Goal: Find specific page/section: Locate a particular part of the current website

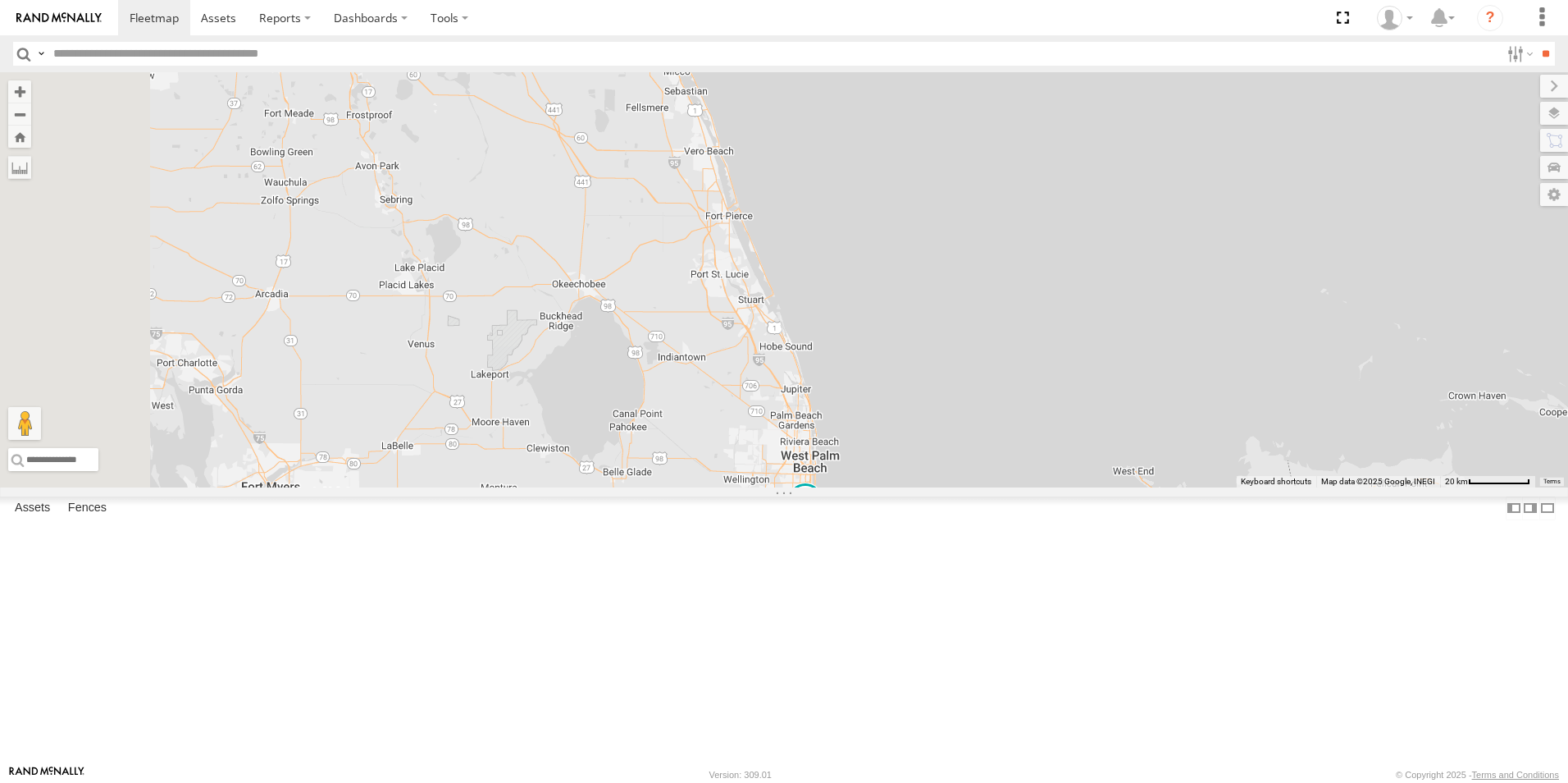
drag, startPoint x: 1057, startPoint y: 207, endPoint x: 1111, endPoint y: 596, distance: 392.7
click at [1111, 487] on div "4 Van #1 411557 411559" at bounding box center [784, 280] width 1568 height 415
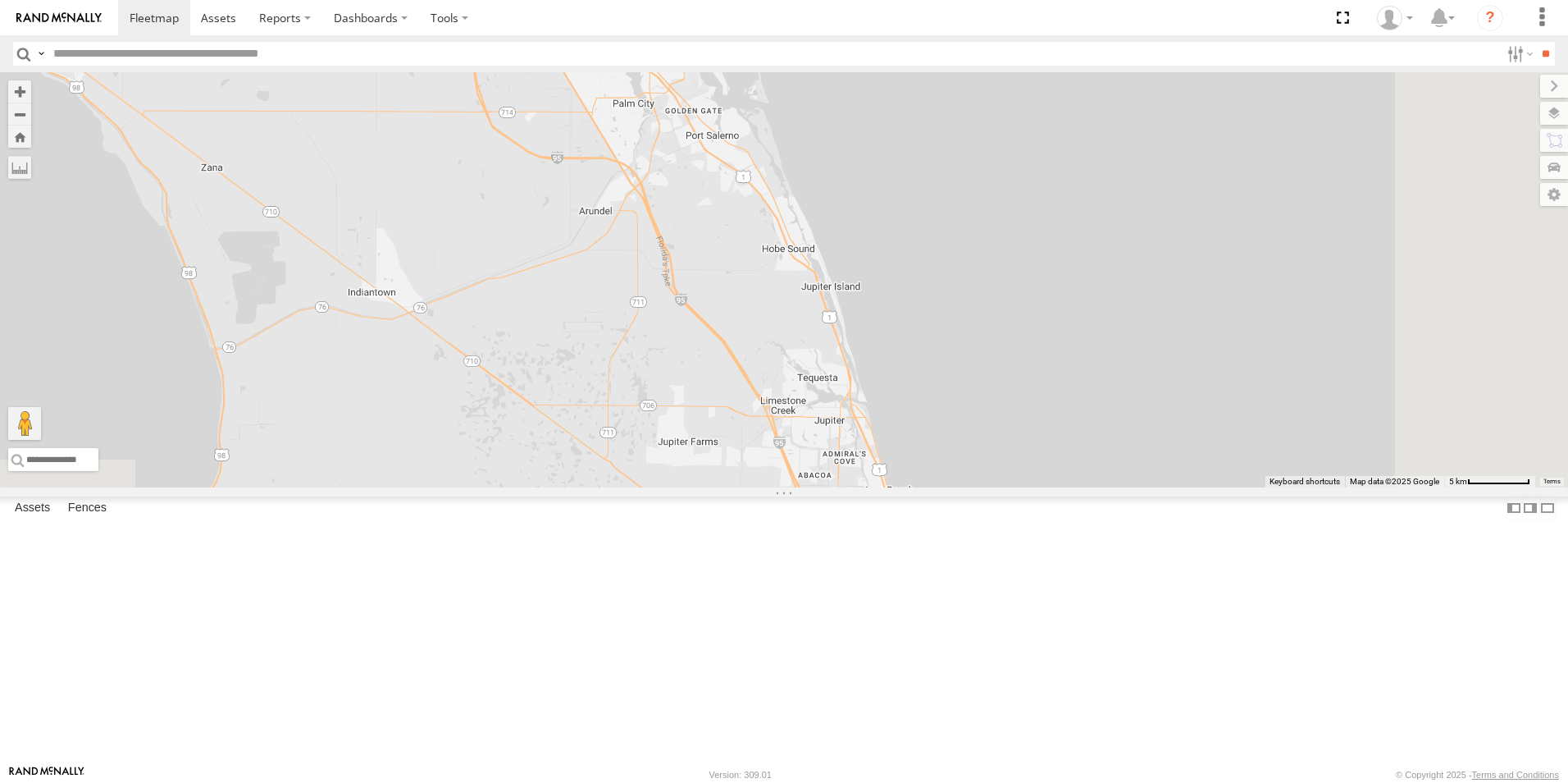
drag, startPoint x: 1237, startPoint y: 601, endPoint x: 1101, endPoint y: 195, distance: 428.2
click at [1103, 187] on div "411557 554628" at bounding box center [784, 280] width 1568 height 415
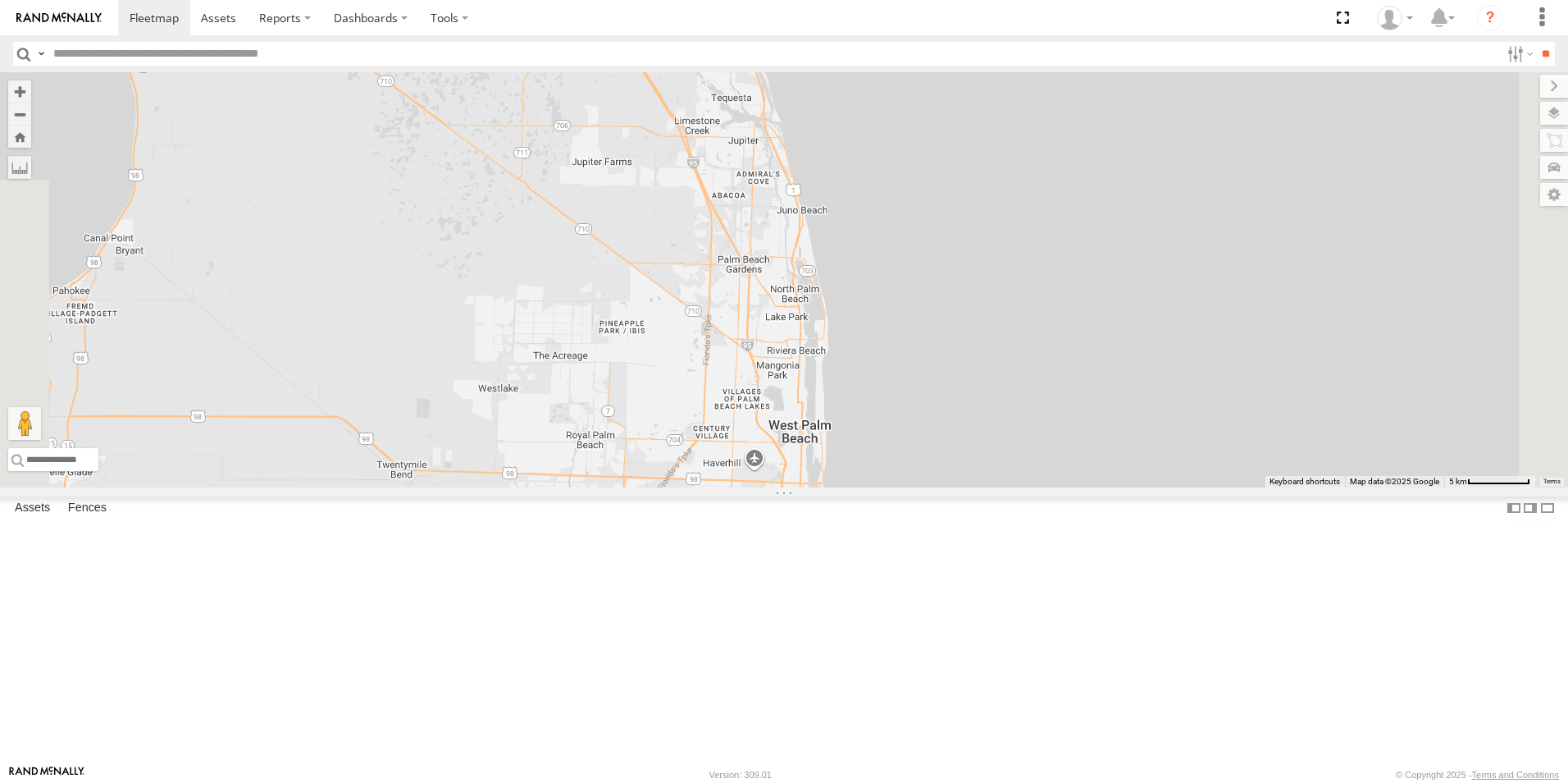
drag, startPoint x: 1129, startPoint y: 375, endPoint x: 1100, endPoint y: 295, distance: 85.1
click at [1100, 295] on div "411557 554628" at bounding box center [784, 280] width 1568 height 415
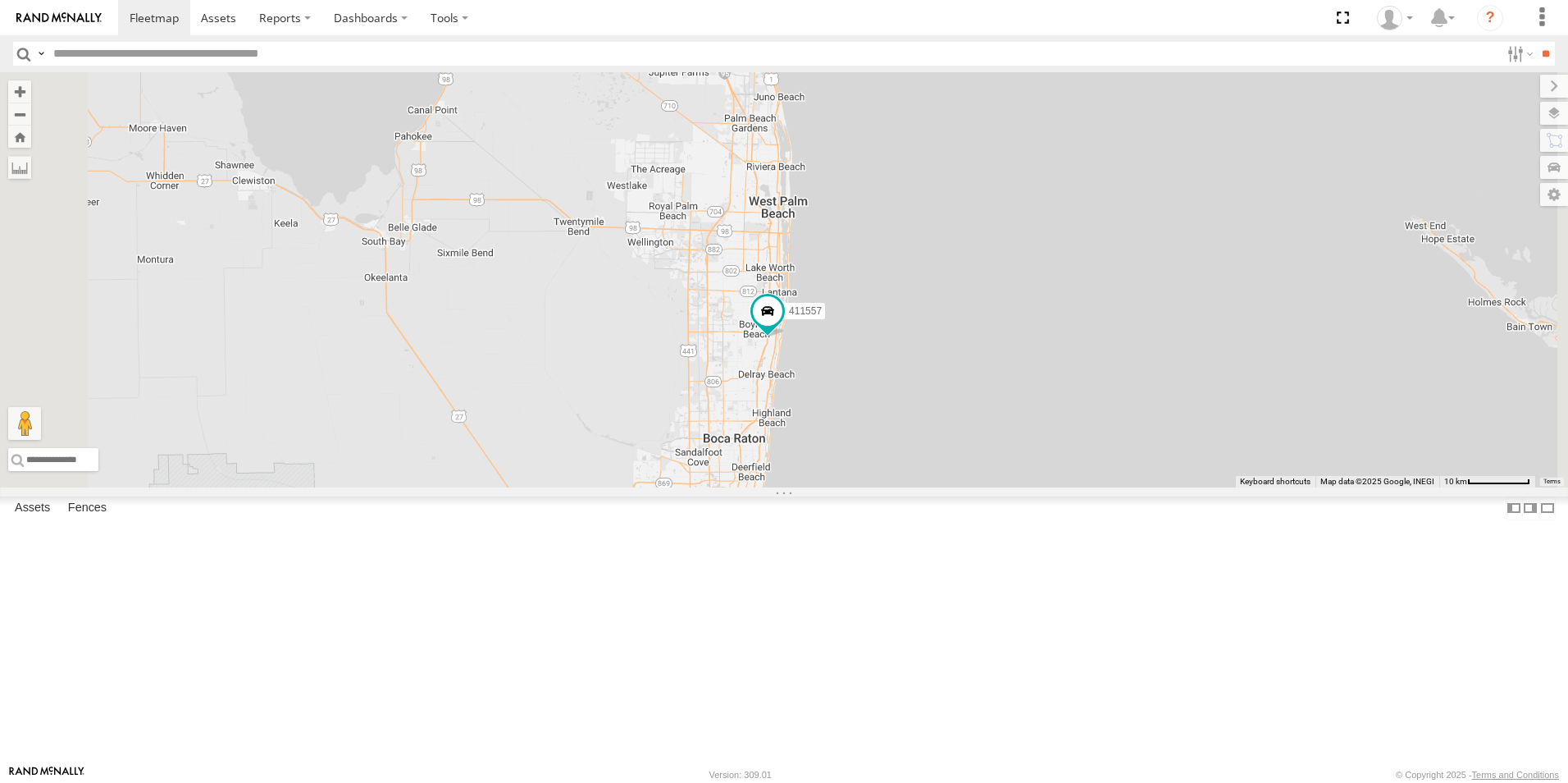
drag, startPoint x: 1143, startPoint y: 602, endPoint x: 1074, endPoint y: 449, distance: 167.8
click at [1103, 446] on div "411557 554628" at bounding box center [784, 280] width 1568 height 415
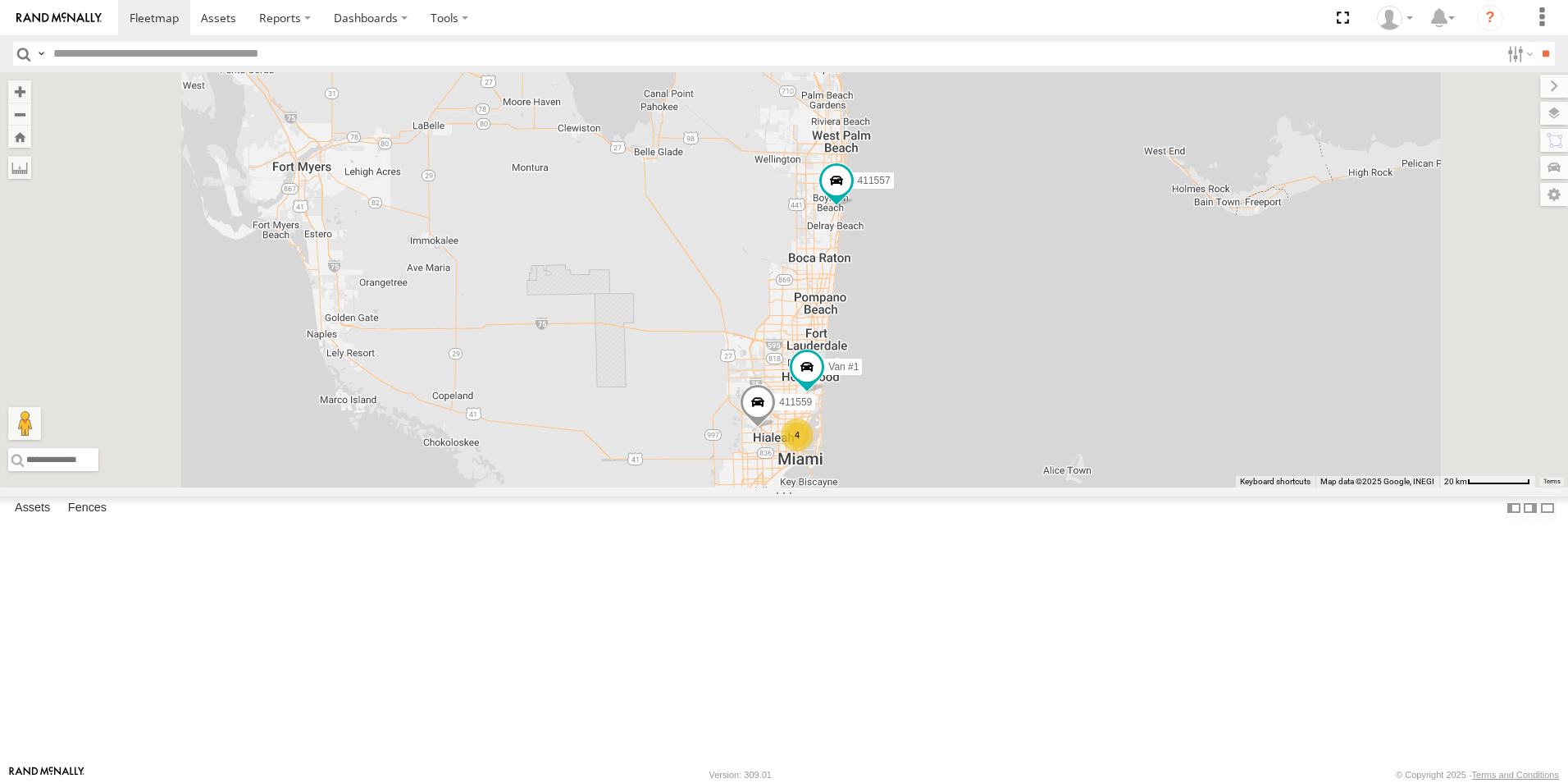
drag, startPoint x: 1070, startPoint y: 456, endPoint x: 1085, endPoint y: 335, distance: 121.9
click at [1085, 335] on div "411557 554628 4 Van #1 411559" at bounding box center [784, 280] width 1568 height 415
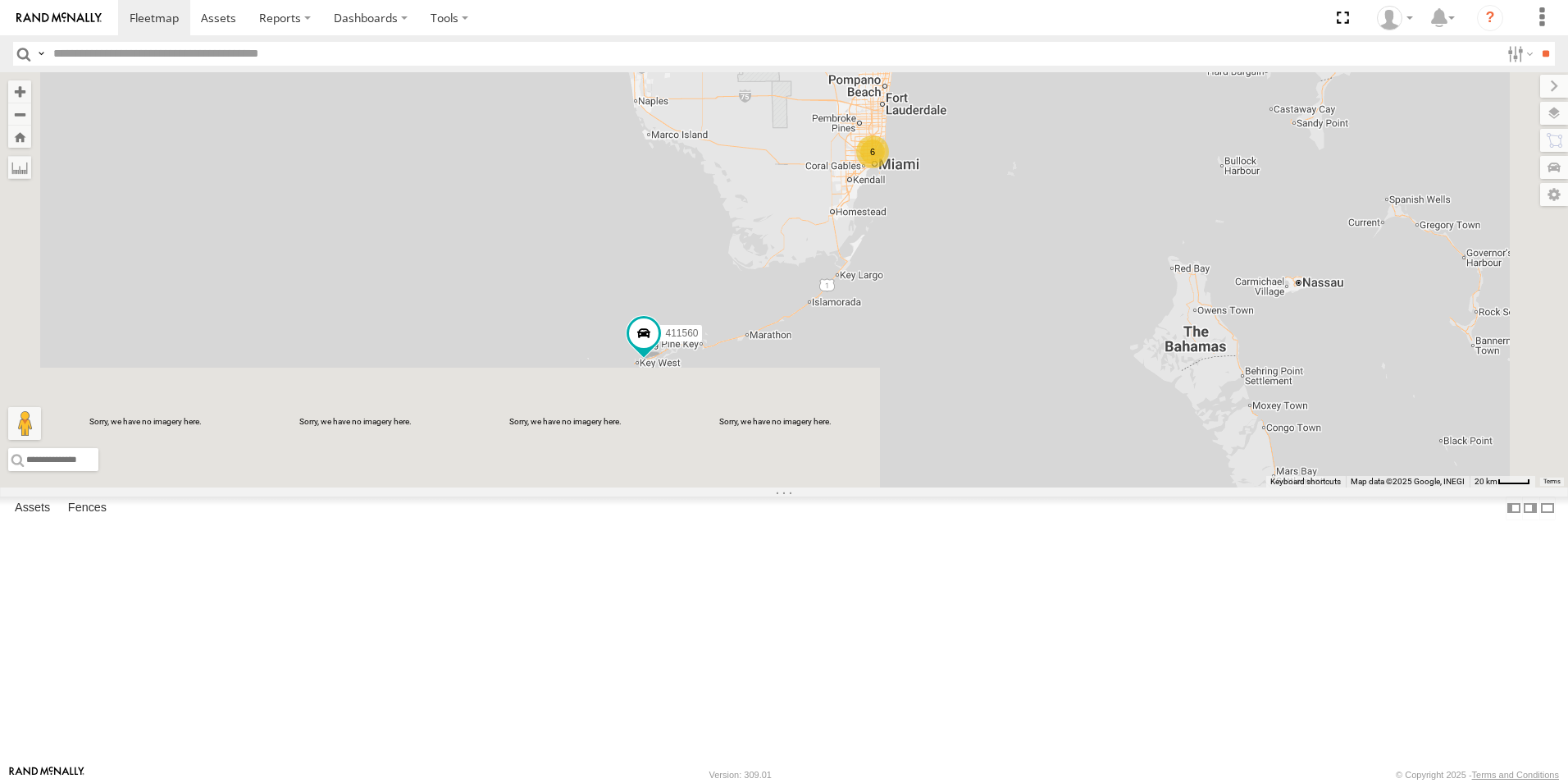
drag, startPoint x: 927, startPoint y: 578, endPoint x: 951, endPoint y: 447, distance: 133.2
click at [951, 447] on div "411557 554628 6 411560" at bounding box center [784, 280] width 1568 height 415
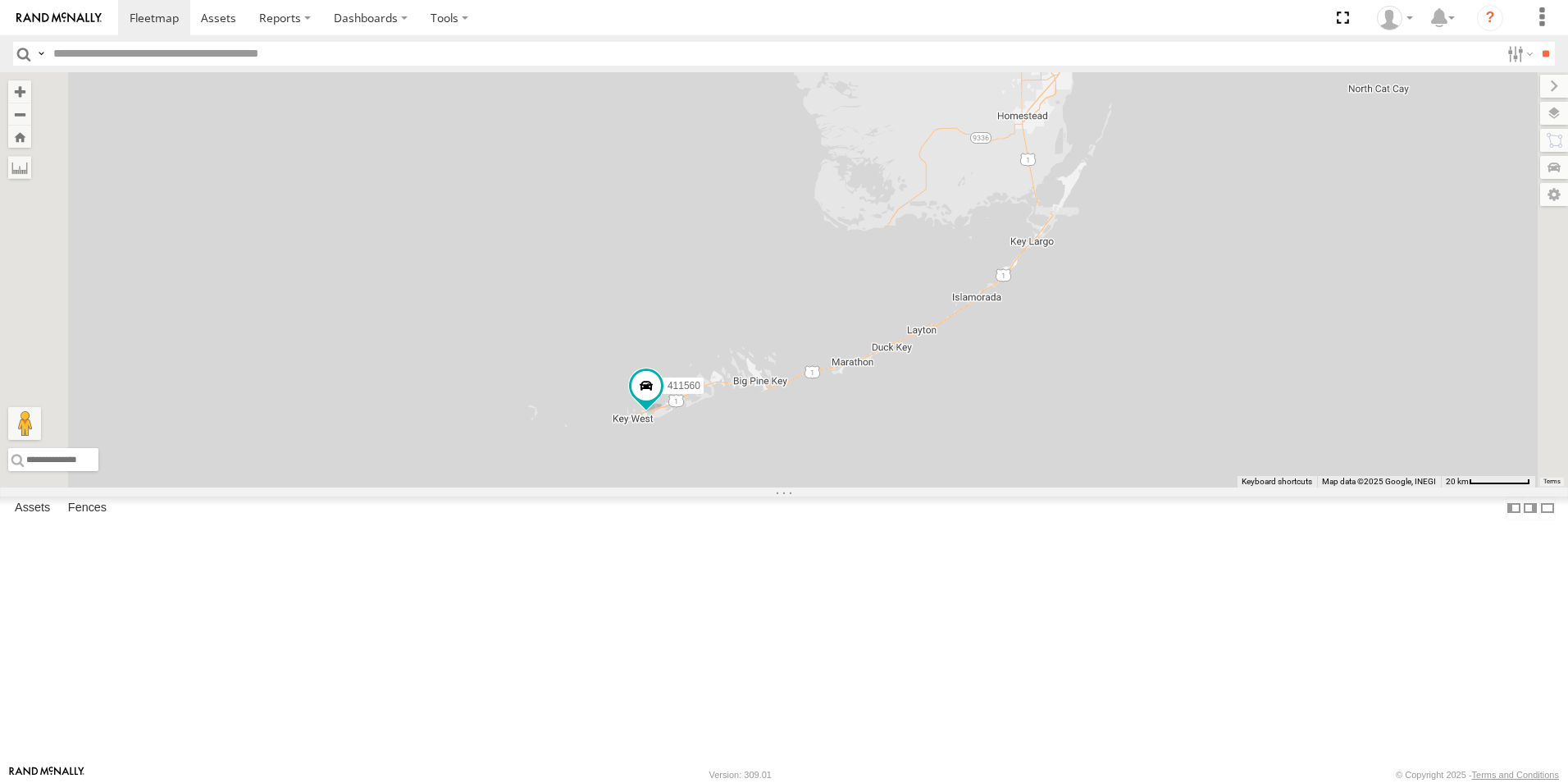
drag, startPoint x: 952, startPoint y: 264, endPoint x: 1064, endPoint y: 594, distance: 348.5
click at [1082, 487] on div "411557 554628 411560" at bounding box center [784, 280] width 1568 height 415
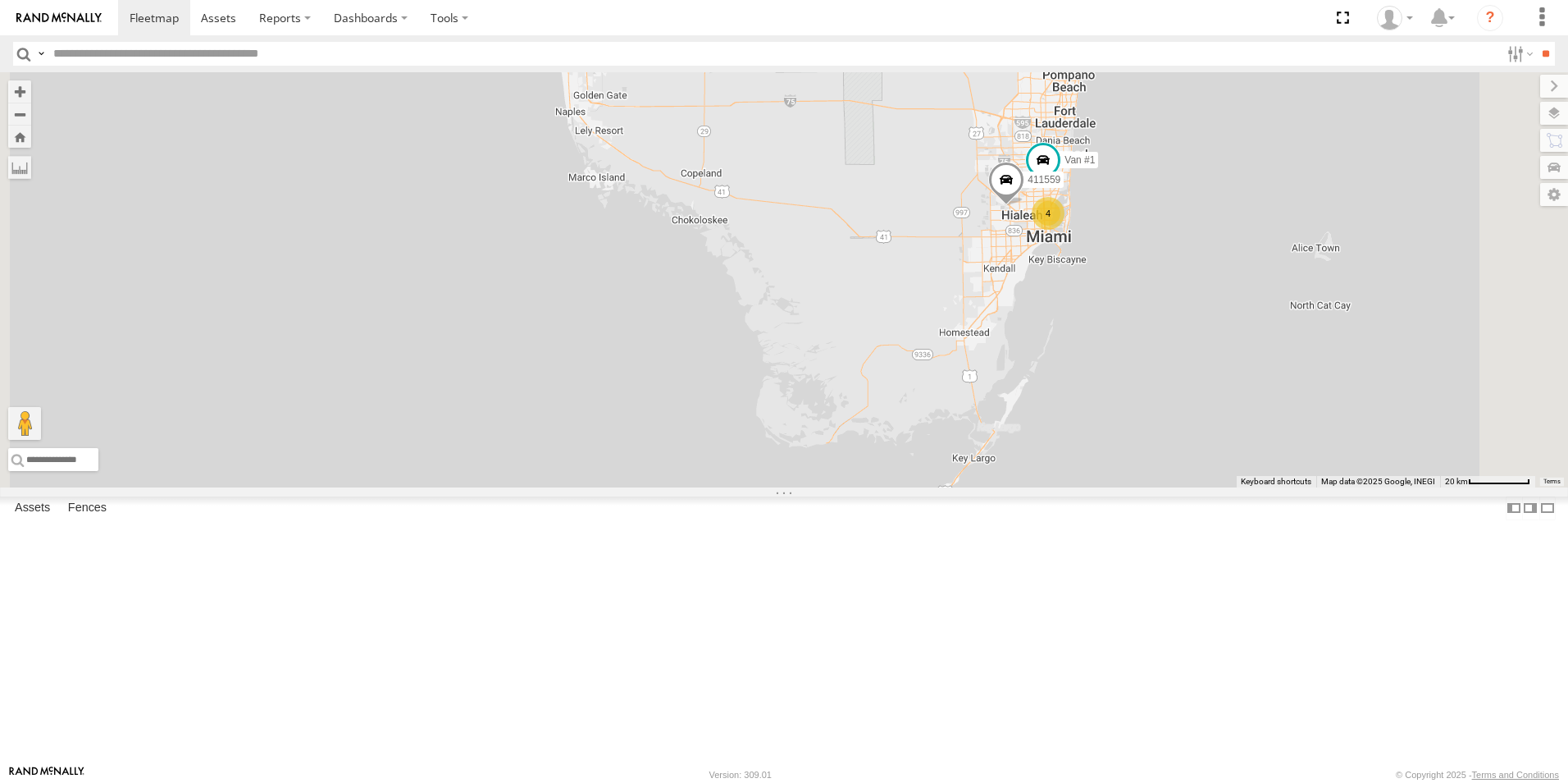
drag, startPoint x: 1421, startPoint y: 313, endPoint x: 1364, endPoint y: 537, distance: 231.1
click at [1364, 487] on div "411557 554628 411560 4 Van #1 411559" at bounding box center [784, 280] width 1568 height 415
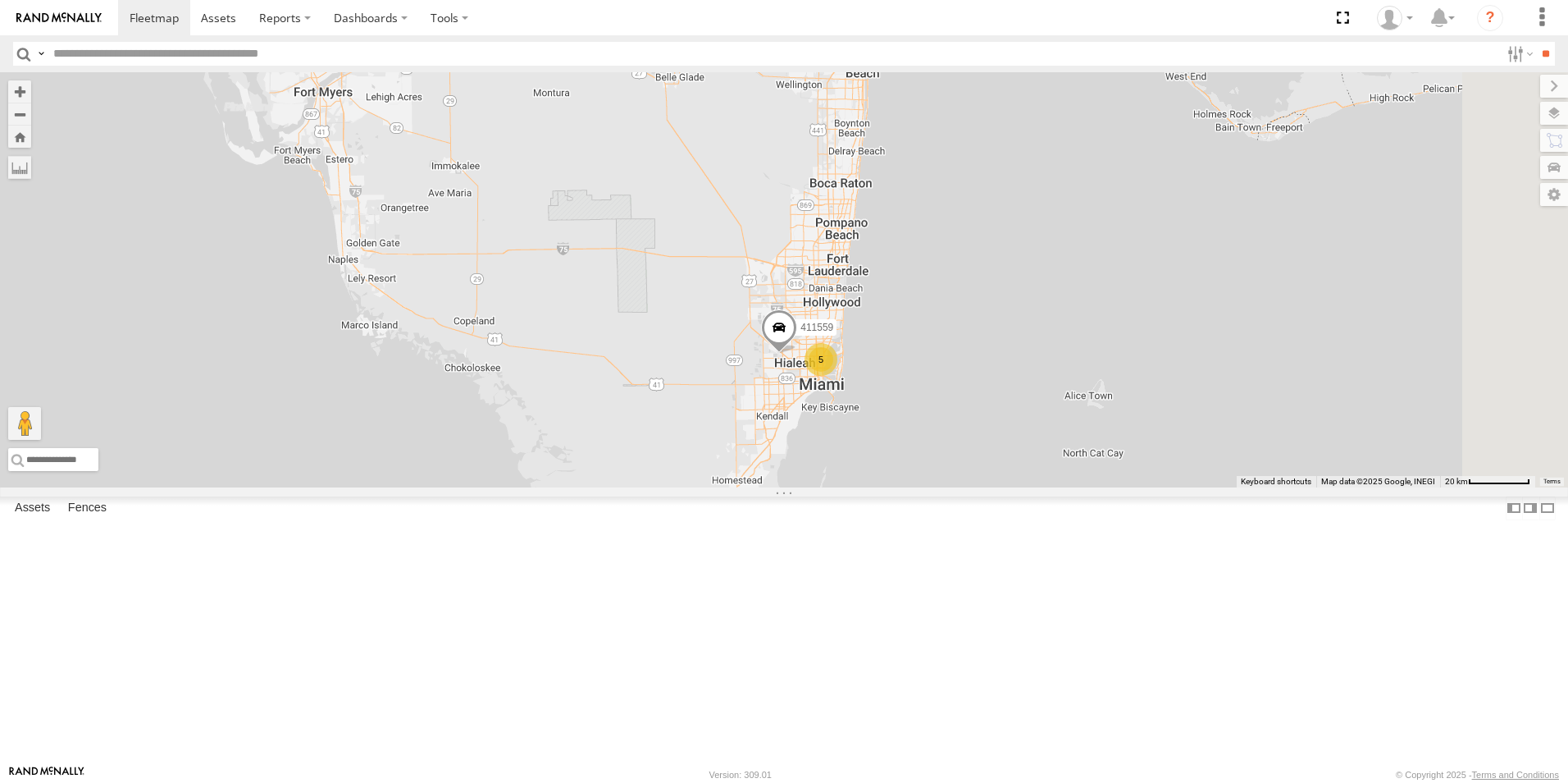
drag, startPoint x: 1137, startPoint y: 328, endPoint x: 955, endPoint y: 473, distance: 232.7
click at [911, 485] on div "5 411559 411560" at bounding box center [784, 280] width 1568 height 415
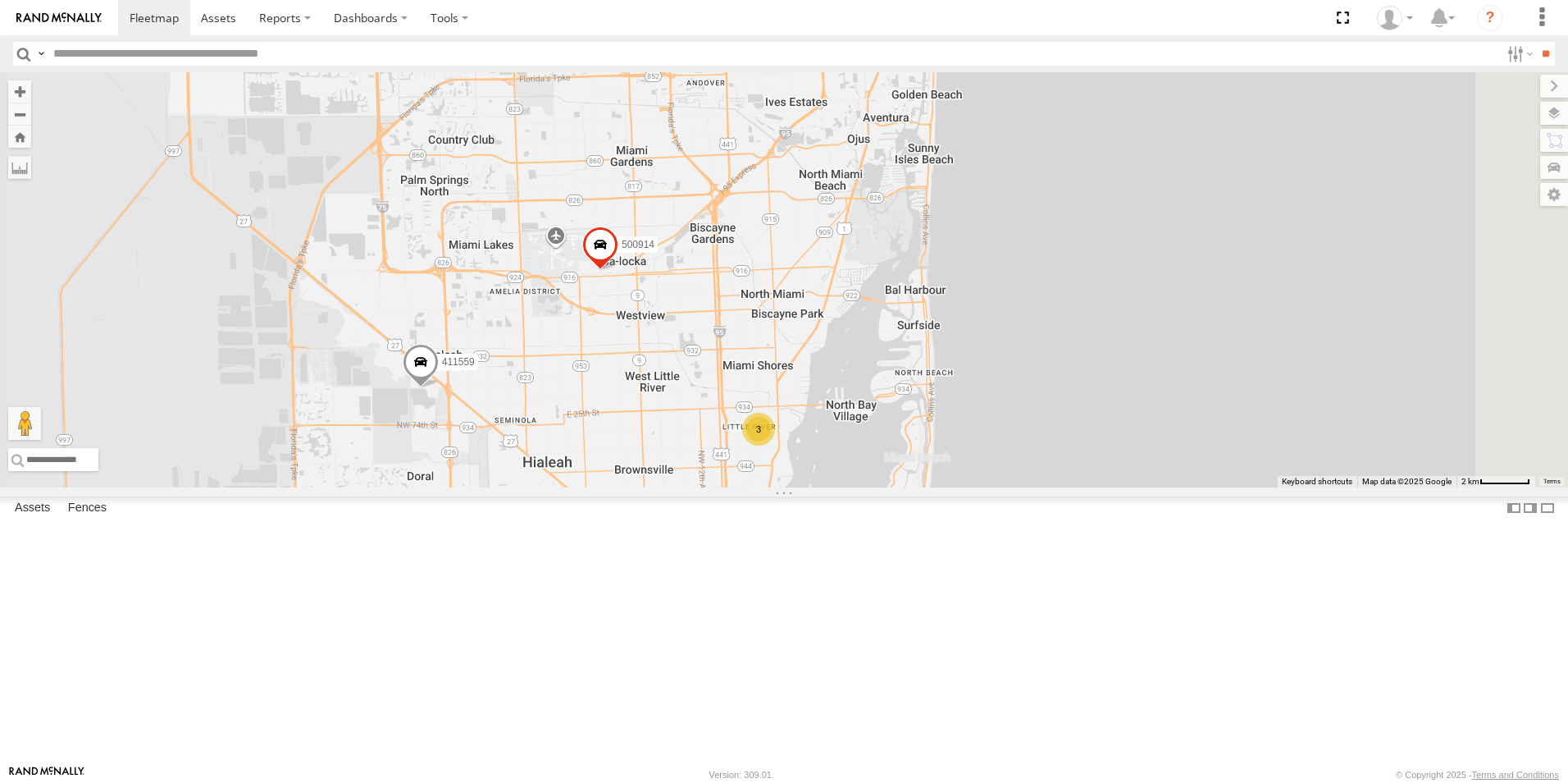
drag, startPoint x: 837, startPoint y: 468, endPoint x: 767, endPoint y: 365, distance: 124.5
click at [758, 354] on div "411559 411560 411557 554628 500914 411558 3" at bounding box center [784, 280] width 1568 height 415
